Goal: Transaction & Acquisition: Purchase product/service

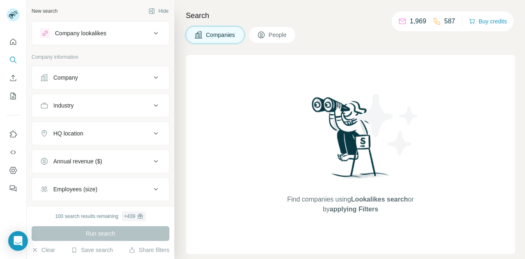
click at [444, 23] on p "587" at bounding box center [449, 21] width 11 height 10
click at [410, 19] on p "1,969" at bounding box center [418, 21] width 16 height 10
click at [365, 22] on div "Search Companies People Find companies using Lookalikes search or by applying F…" at bounding box center [349, 129] width 350 height 259
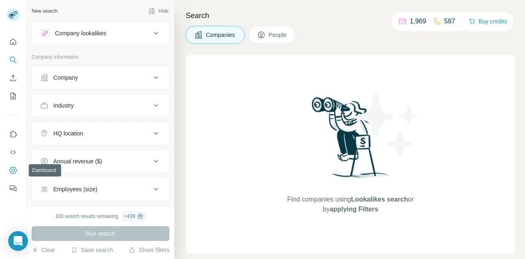
click at [14, 168] on icon "Dashboard" at bounding box center [13, 170] width 8 height 8
click at [444, 25] on p "587" at bounding box center [449, 21] width 11 height 10
click at [13, 98] on icon "My lists" at bounding box center [13, 96] width 8 height 8
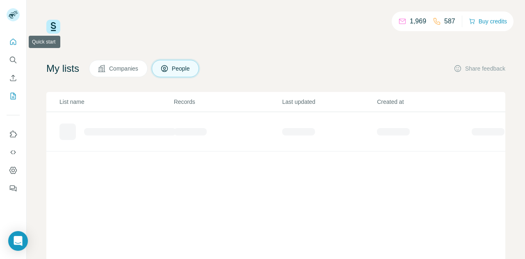
click at [15, 39] on icon "Quick start" at bounding box center [13, 42] width 8 height 8
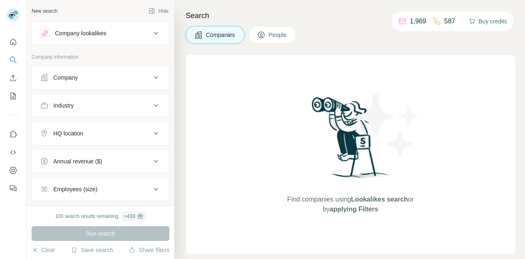
click at [490, 19] on button "Buy credits" at bounding box center [488, 21] width 38 height 11
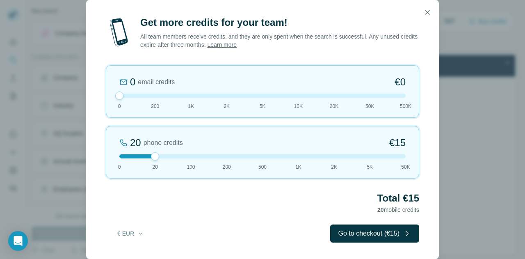
drag, startPoint x: 155, startPoint y: 96, endPoint x: 91, endPoint y: 95, distance: 63.6
click at [91, 95] on div "Get more credits for your team! All team members receive credits, and they are …" at bounding box center [262, 137] width 353 height 243
drag, startPoint x: 154, startPoint y: 158, endPoint x: 179, endPoint y: 158, distance: 25.0
click at [179, 158] on div at bounding box center [262, 156] width 286 height 4
click at [134, 236] on button "€ EUR" at bounding box center [131, 233] width 38 height 15
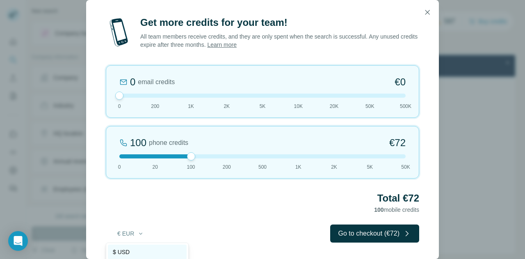
click at [129, 248] on span "$ USD" at bounding box center [121, 252] width 17 height 8
click at [200, 209] on div "Total $72 100 mobile credits" at bounding box center [262, 202] width 313 height 23
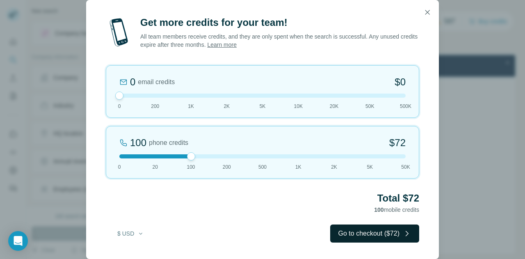
click at [351, 230] on button "Go to checkout ($72)" at bounding box center [374, 233] width 89 height 18
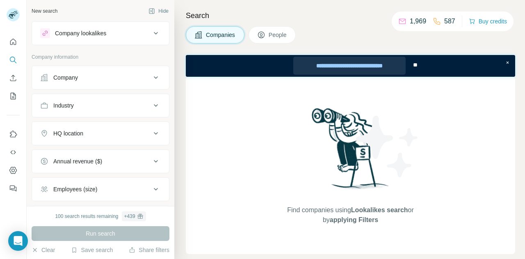
click at [376, 73] on div "**********" at bounding box center [349, 66] width 113 height 18
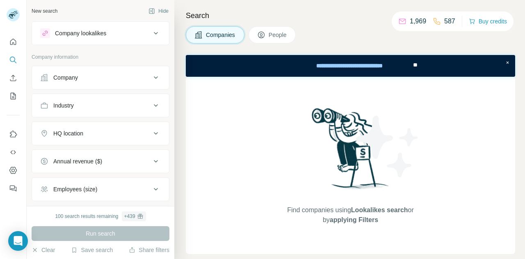
click at [447, 23] on p "587" at bounding box center [449, 21] width 11 height 10
click at [52, 249] on button "Clear" at bounding box center [43, 250] width 23 height 8
click at [362, 40] on div "Companies People" at bounding box center [350, 34] width 329 height 17
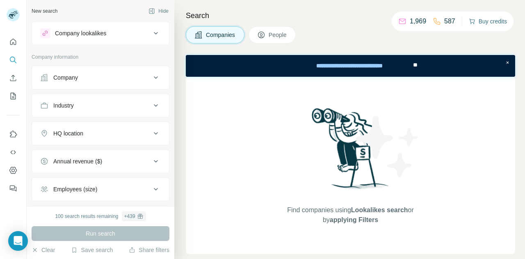
click at [471, 21] on icon "button" at bounding box center [472, 20] width 5 height 3
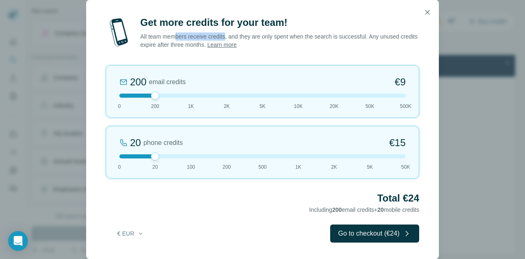
drag, startPoint x: 177, startPoint y: 39, endPoint x: 230, endPoint y: 40, distance: 53.3
click at [230, 40] on p "All team members receive credits, and they are only spent when the search is su…" at bounding box center [279, 40] width 279 height 16
click at [223, 46] on p "All team members receive credits, and they are only spent when the search is su…" at bounding box center [279, 40] width 279 height 16
click at [237, 44] on link "Learn more" at bounding box center [222, 44] width 30 height 7
click at [424, 11] on icon "button" at bounding box center [427, 12] width 8 height 8
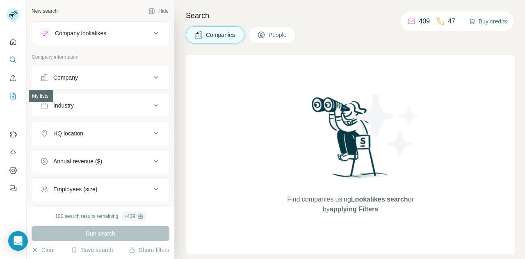
click at [16, 92] on icon "My lists" at bounding box center [13, 96] width 8 height 8
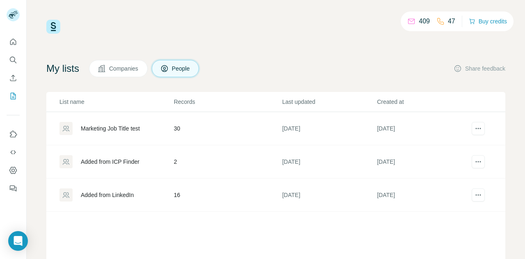
click at [281, 58] on div "409 47 Buy credits My lists Companies People Share feedback List name Records L…" at bounding box center [275, 167] width 459 height 294
click at [372, 22] on div "409 47 Buy credits" at bounding box center [275, 27] width 459 height 14
click at [12, 38] on icon "Quick start" at bounding box center [13, 42] width 8 height 8
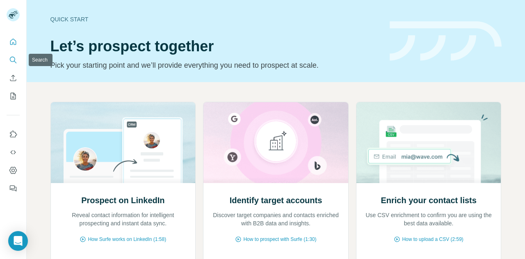
click at [14, 59] on icon "Search" at bounding box center [13, 60] width 8 height 8
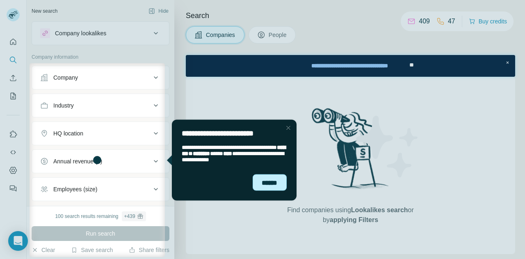
click at [268, 179] on div "******" at bounding box center [270, 182] width 34 height 16
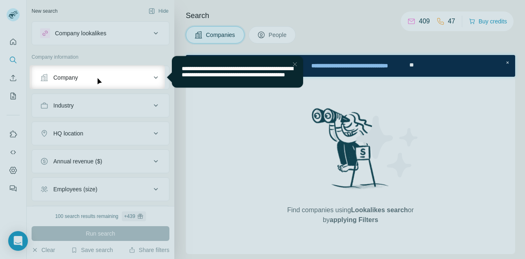
click at [268, 179] on div at bounding box center [262, 174] width 525 height 170
click at [293, 64] on div "Close Step" at bounding box center [294, 64] width 10 height 10
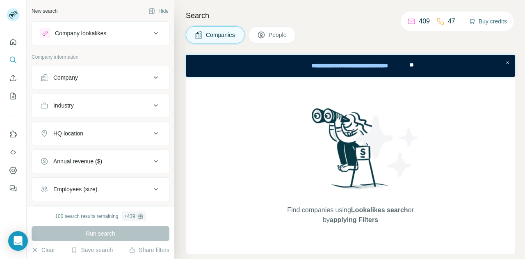
click at [490, 23] on button "Buy credits" at bounding box center [488, 21] width 38 height 11
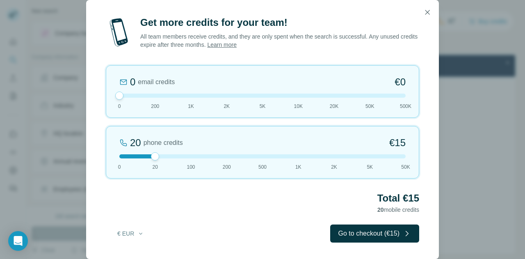
drag, startPoint x: 152, startPoint y: 96, endPoint x: 113, endPoint y: 99, distance: 39.5
click at [113, 99] on div "0 email credits €0 0 200 1K 2K 5K 10K 20K 50K 500K" at bounding box center [262, 91] width 313 height 52
drag, startPoint x: 155, startPoint y: 159, endPoint x: 174, endPoint y: 163, distance: 20.2
click at [174, 163] on div "100 phone credits €72 0 20 100 200 500 1K 2K 5K 50K" at bounding box center [262, 152] width 313 height 52
click at [137, 234] on button "€ EUR" at bounding box center [131, 233] width 38 height 15
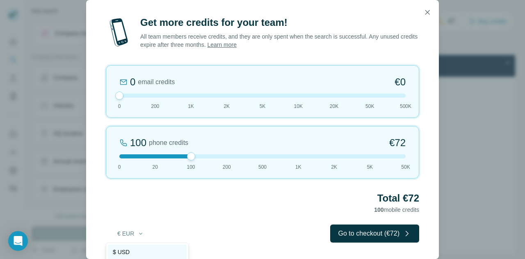
click at [134, 248] on div "$ USD" at bounding box center [147, 252] width 69 height 8
drag, startPoint x: 185, startPoint y: 159, endPoint x: 166, endPoint y: 156, distance: 19.1
click at [166, 156] on div "100 phone credits $72 0 20 100 200 500 1K 2K 5K 50K" at bounding box center [262, 152] width 313 height 52
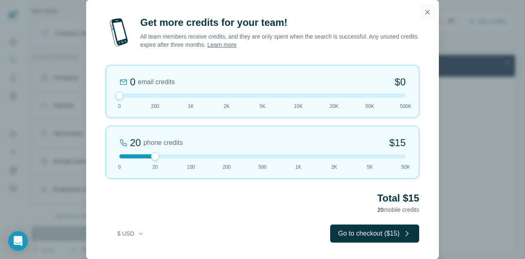
click at [424, 14] on icon "button" at bounding box center [427, 12] width 8 height 8
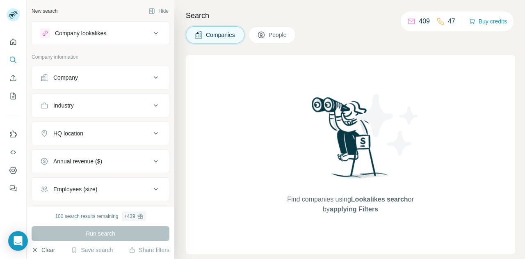
click at [50, 253] on button "Clear" at bounding box center [43, 250] width 23 height 8
